Goal: Navigation & Orientation: Find specific page/section

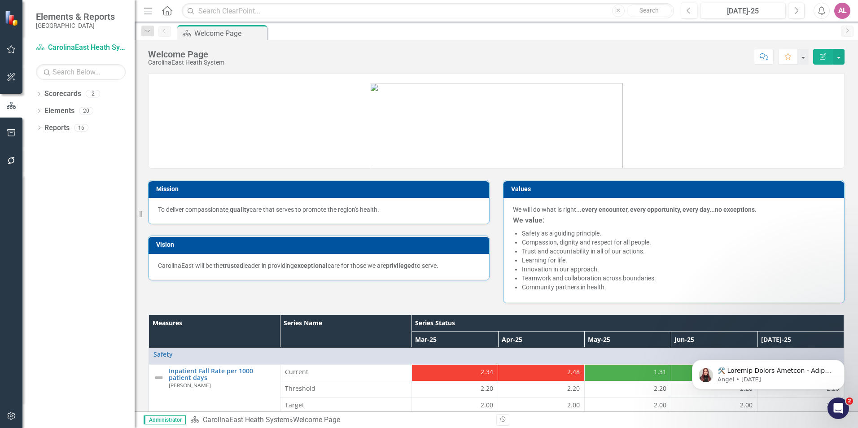
click at [392, 179] on div "Mission To deliver compassionate, quality care that serves to promote the regio…" at bounding box center [318, 197] width 355 height 56
click at [270, 79] on p at bounding box center [497, 121] width 696 height 94
click at [305, 61] on div "Score: N/A [DATE]-25 Completed Comment Favorite Edit Report" at bounding box center [537, 56] width 616 height 15
click at [238, 58] on div "Score: N/A [DATE]-25 Completed Comment Favorite Edit Report" at bounding box center [537, 56] width 616 height 15
click at [395, 49] on div "Score: N/A [DATE]-25 Completed Comment Favorite Edit Report" at bounding box center [537, 56] width 616 height 15
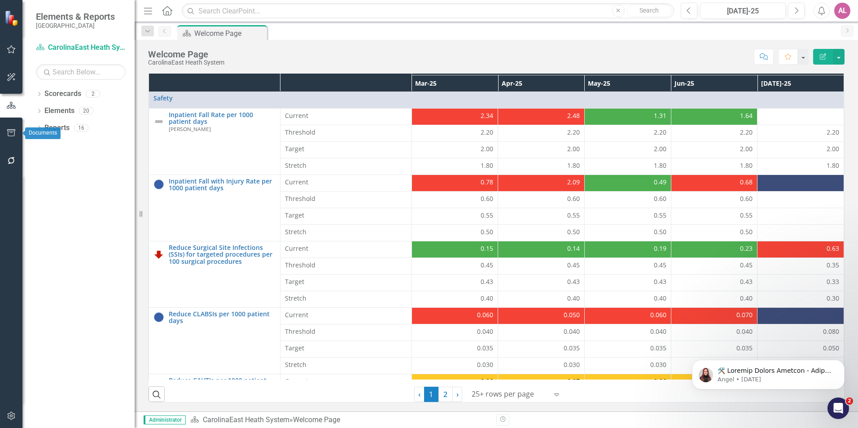
click at [13, 137] on button "button" at bounding box center [11, 133] width 20 height 19
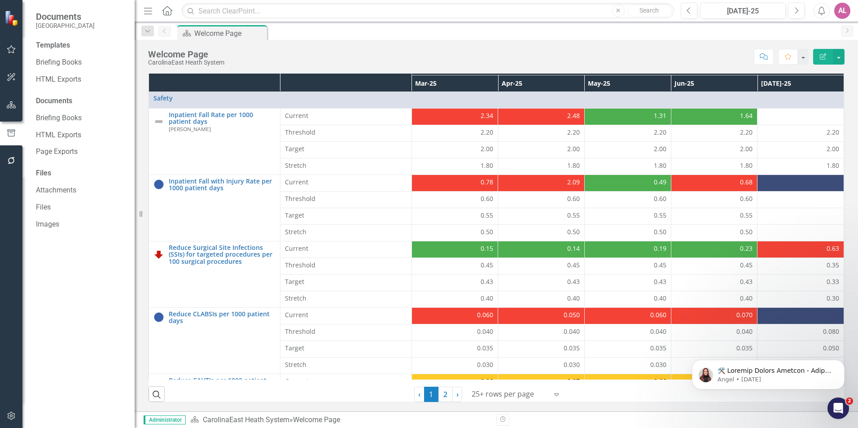
click at [840, 11] on div "AL" at bounding box center [842, 11] width 16 height 16
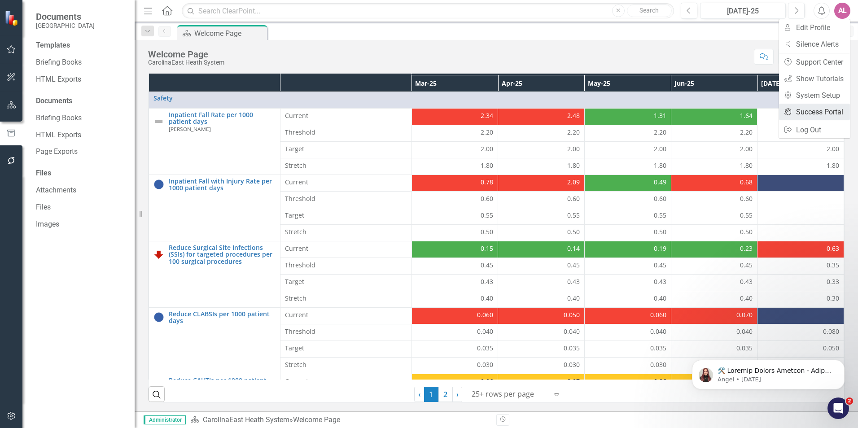
click at [823, 110] on link "icon.portal Success Portal" at bounding box center [814, 112] width 71 height 17
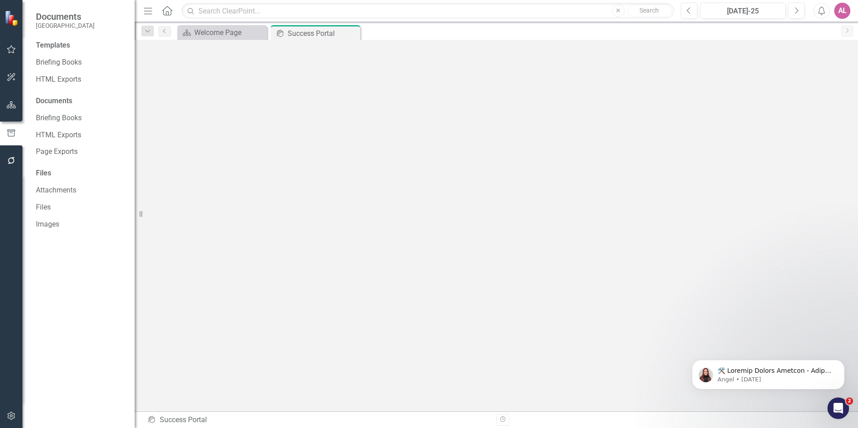
scroll to position [3, 0]
